Goal: Task Accomplishment & Management: Manage account settings

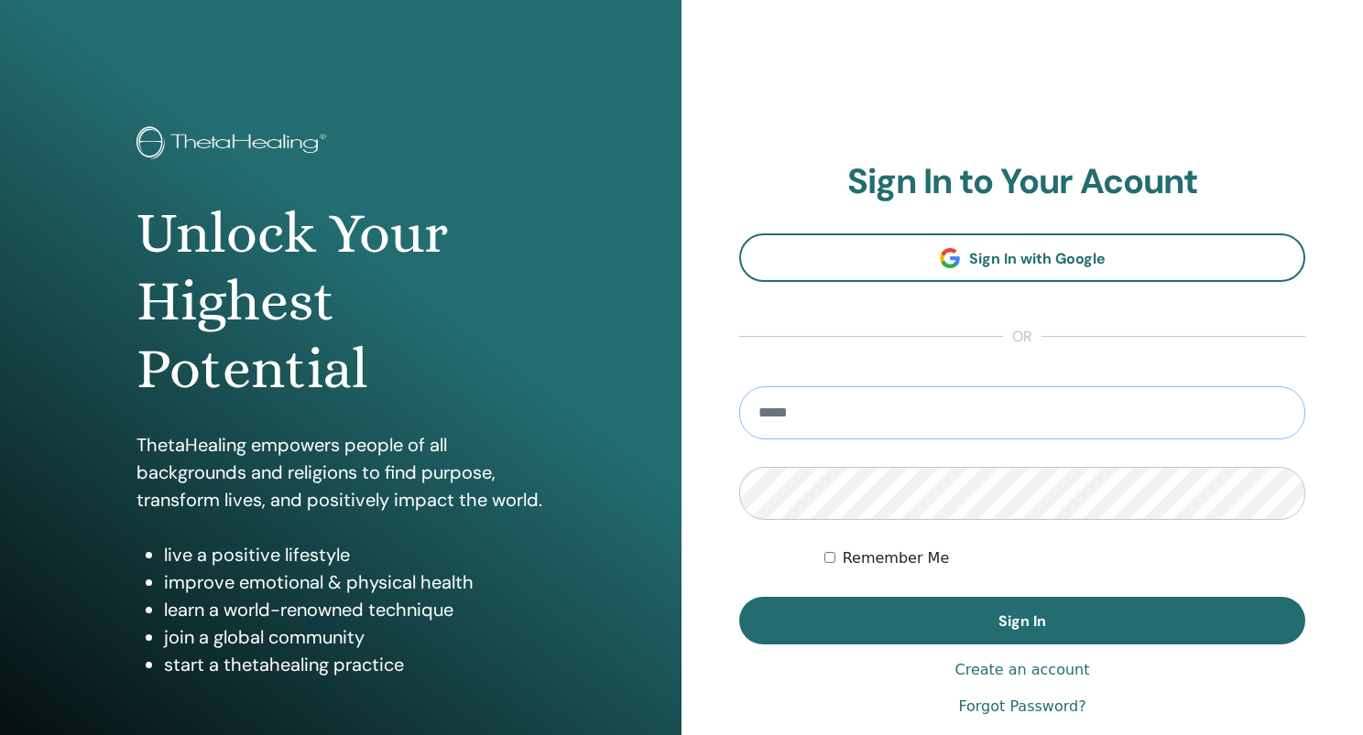
type input "**********"
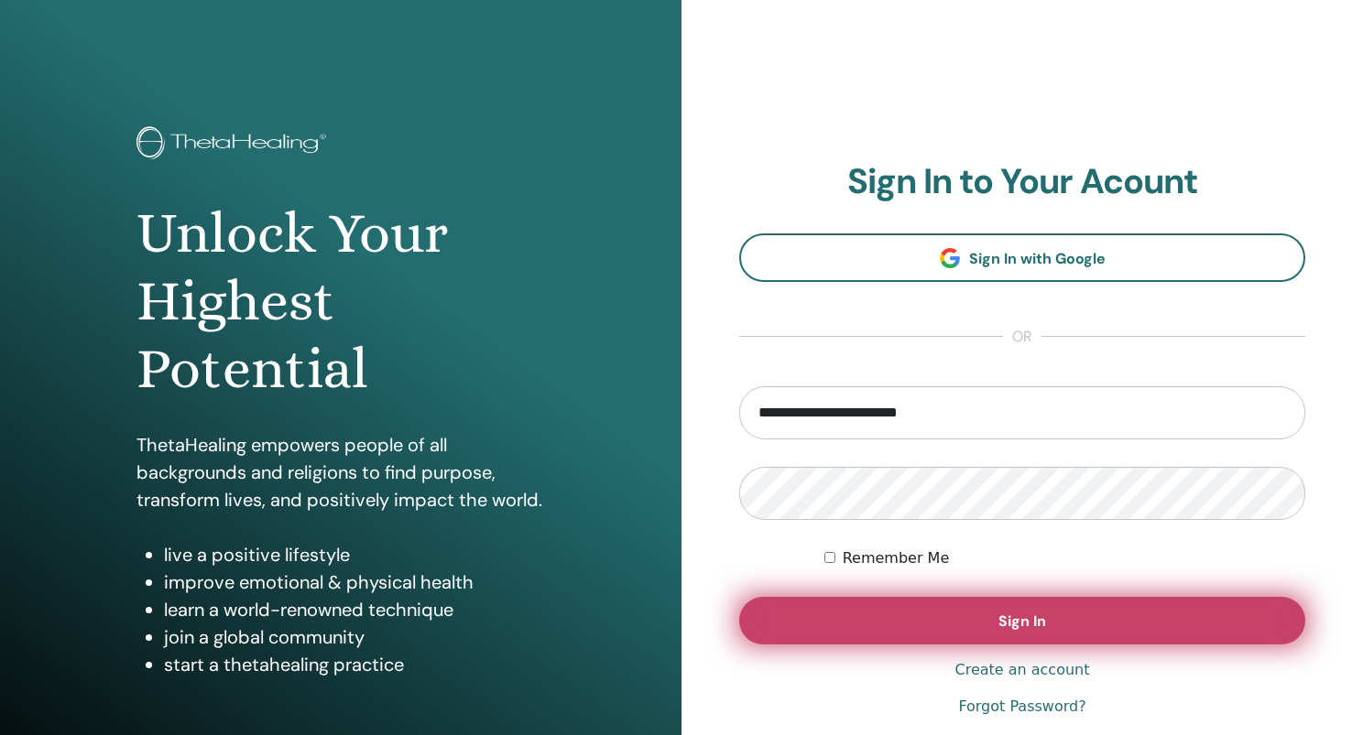
click at [857, 604] on button "Sign In" at bounding box center [1022, 621] width 566 height 48
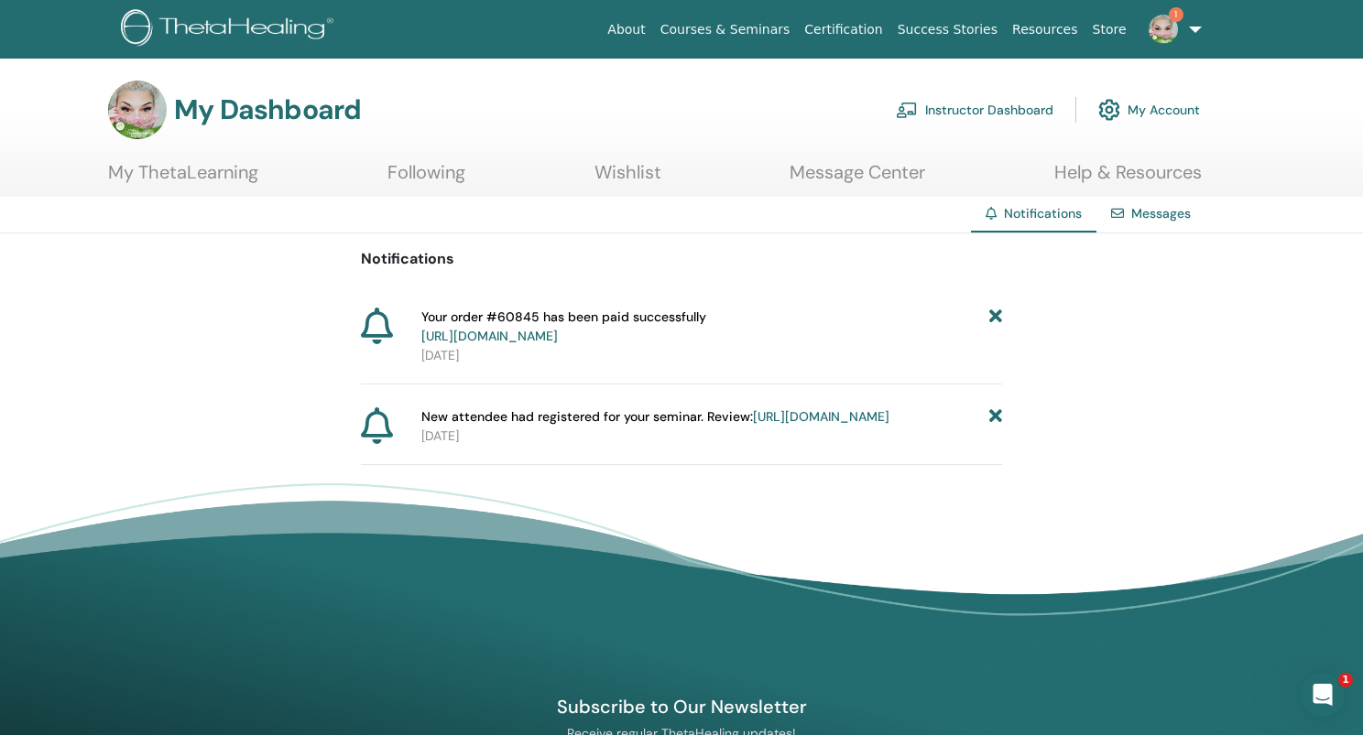
click at [1000, 314] on icon at bounding box center [995, 327] width 13 height 38
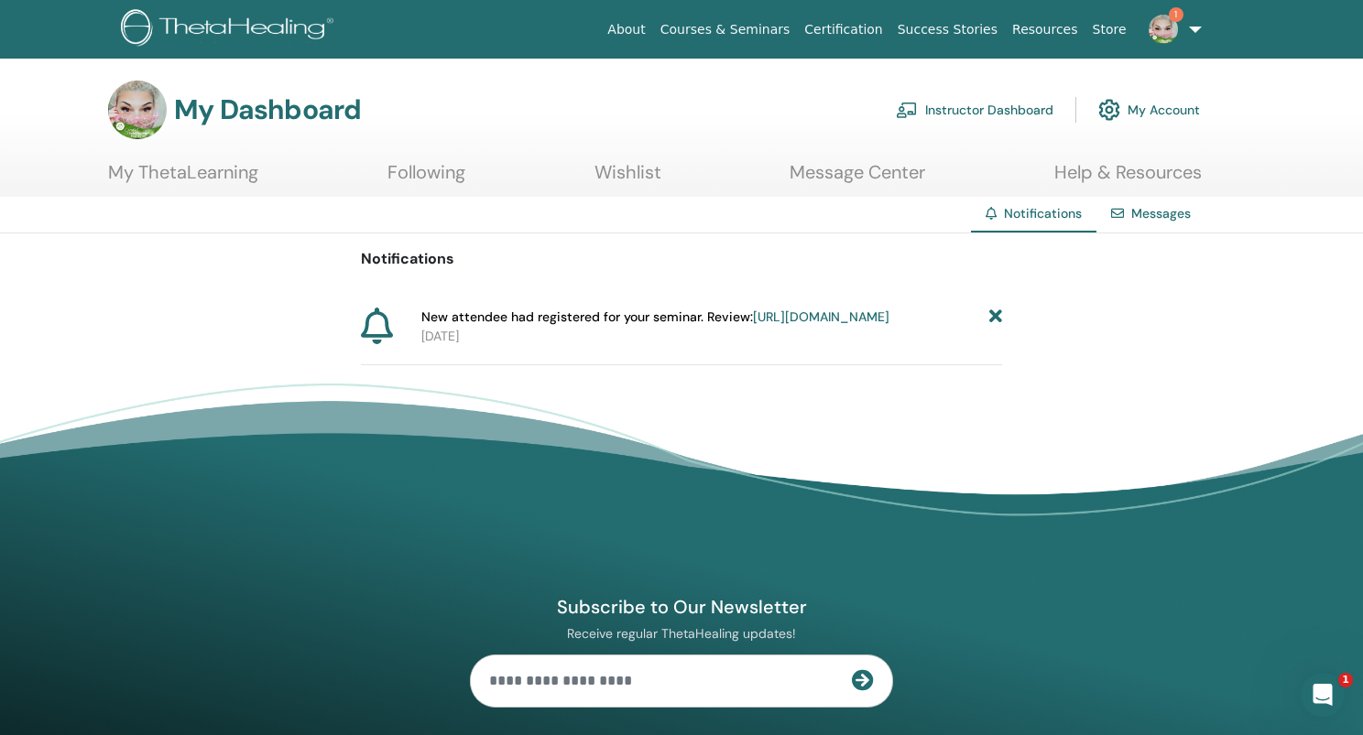
click at [932, 111] on link "Instructor Dashboard" at bounding box center [975, 110] width 158 height 40
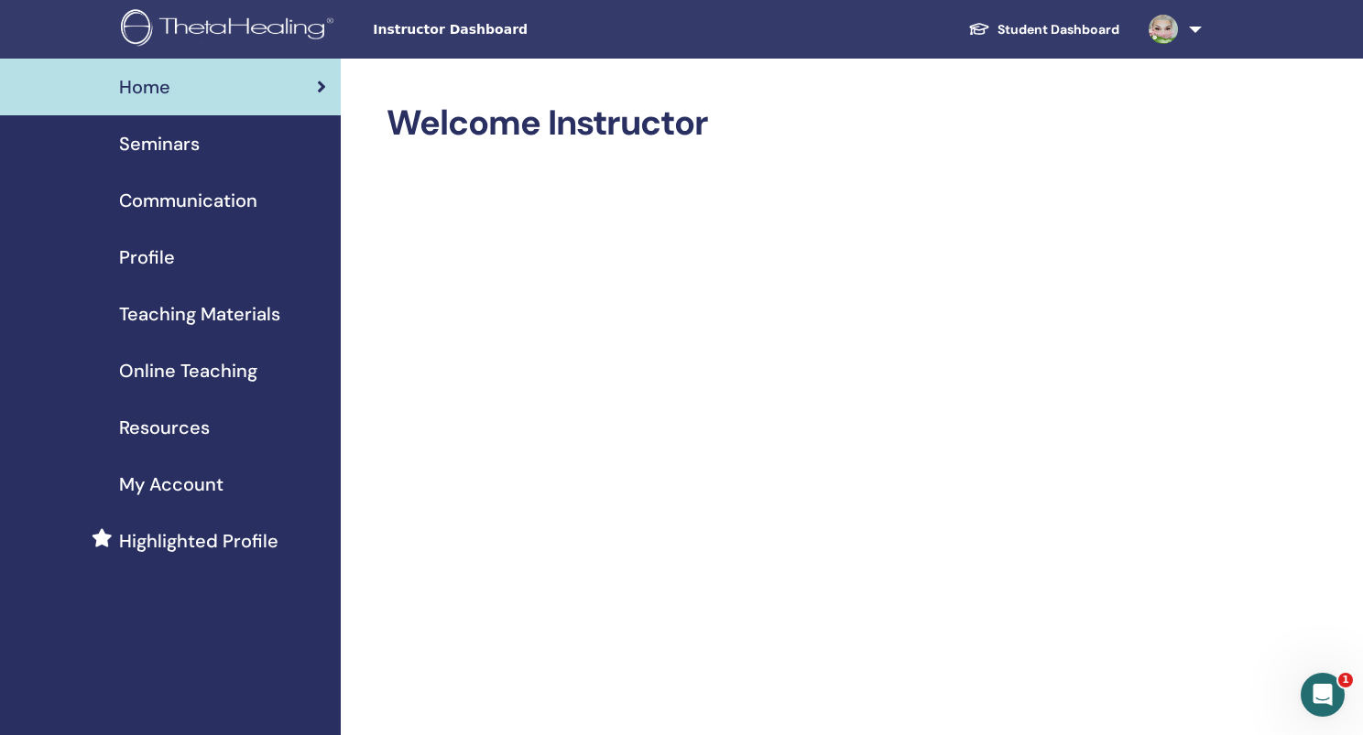
click at [187, 142] on span "Seminars" at bounding box center [159, 143] width 81 height 27
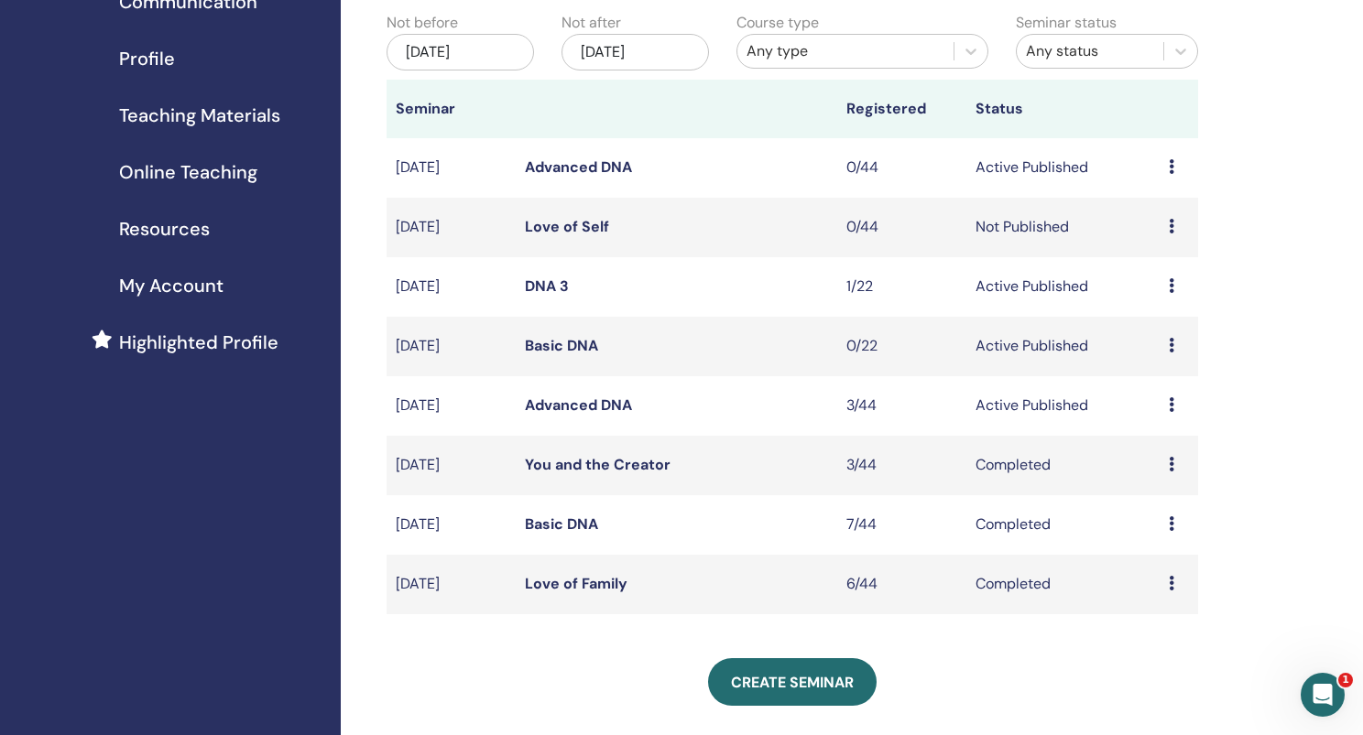
scroll to position [201, 0]
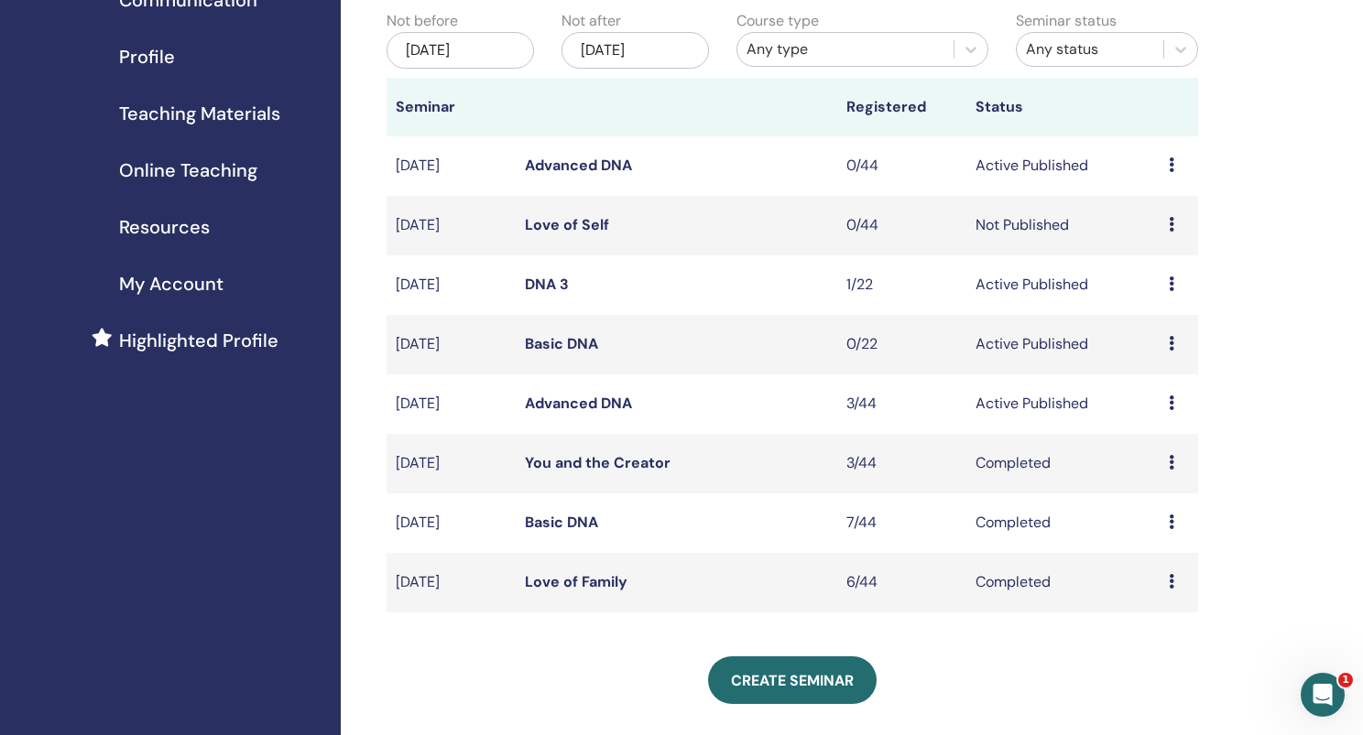
click at [597, 391] on td "Advanced DNA" at bounding box center [677, 405] width 322 height 60
click at [597, 405] on link "Advanced DNA" at bounding box center [578, 403] width 107 height 19
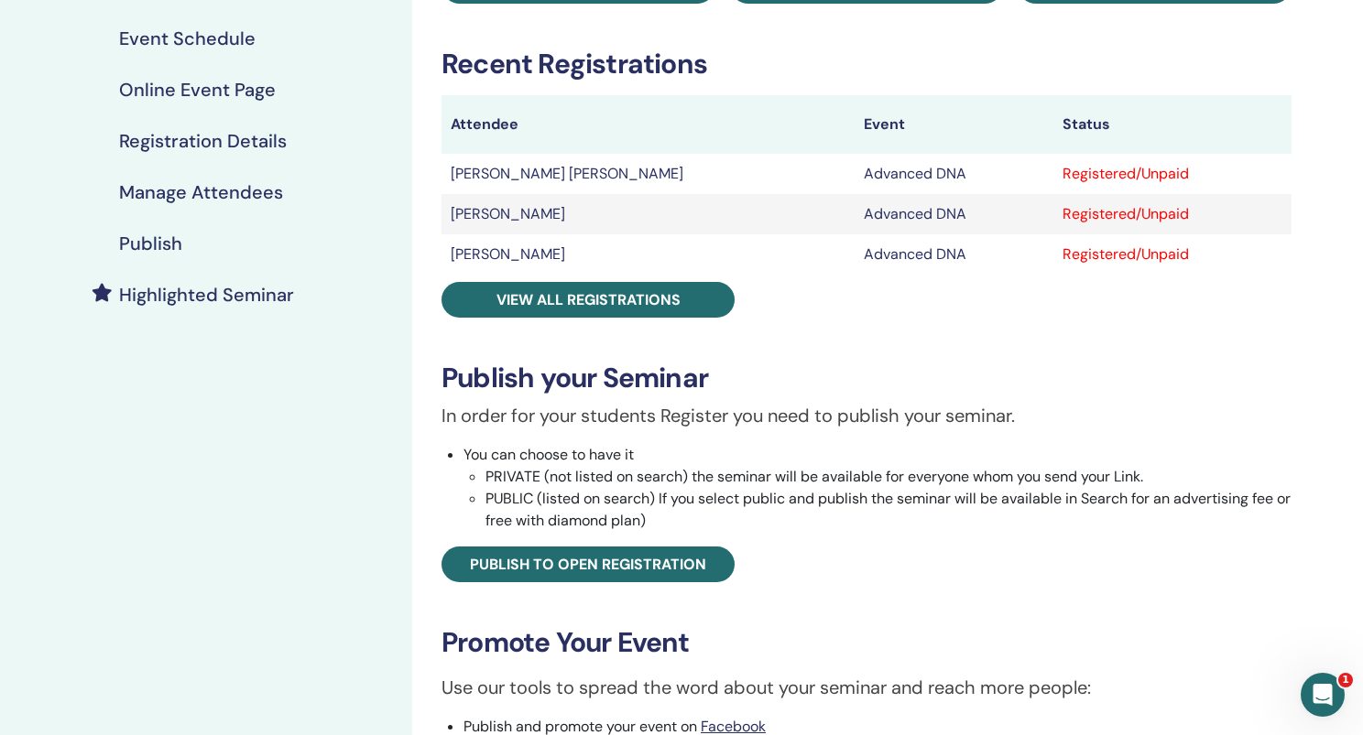
scroll to position [260, 0]
